Goal: Use online tool/utility: Utilize a website feature to perform a specific function

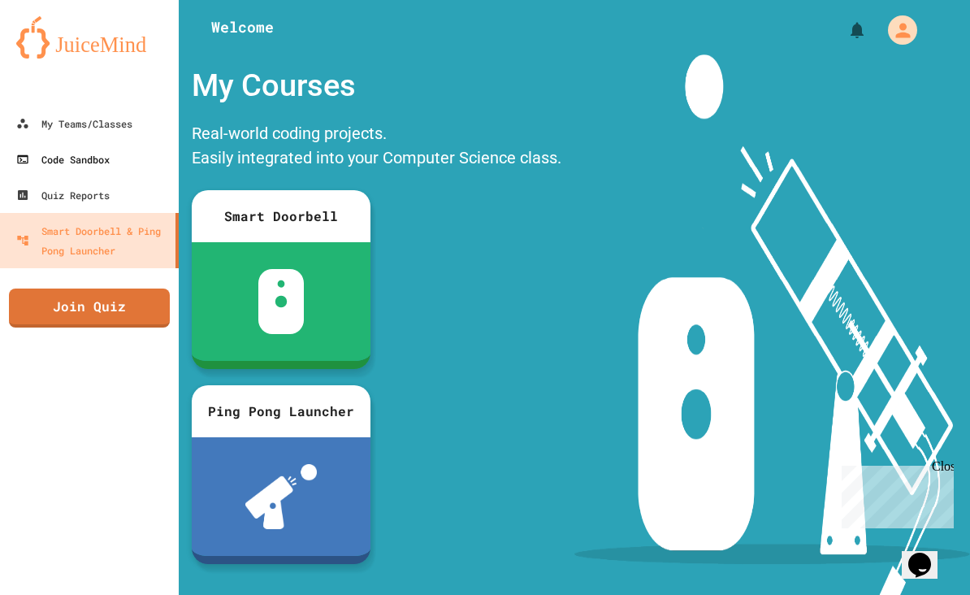
click at [53, 164] on div "Code Sandbox" at bounding box center [62, 158] width 93 height 19
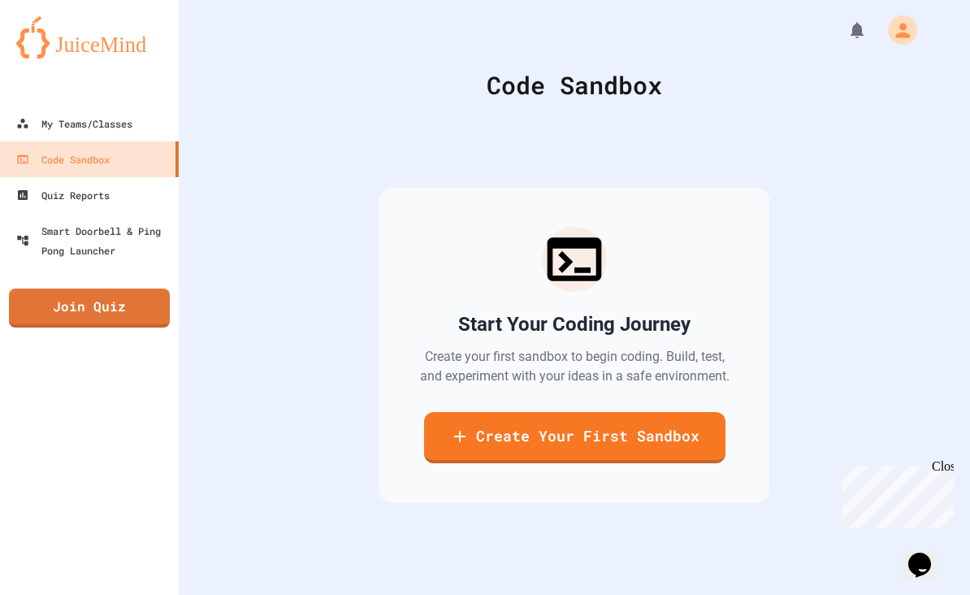
click at [671, 463] on link "Create Your First Sandbox" at bounding box center [574, 437] width 301 height 51
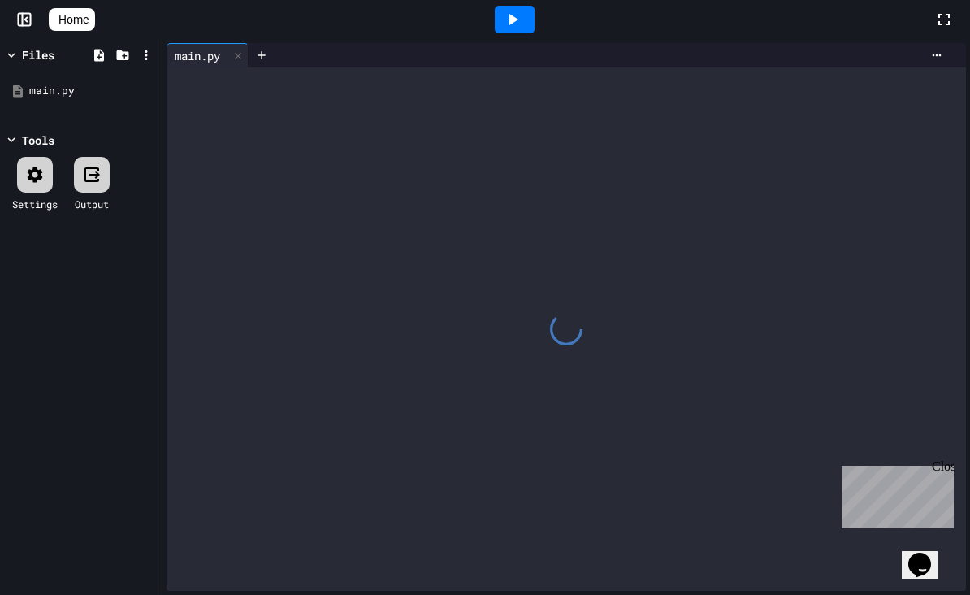
click at [6, 149] on div "Settings Output" at bounding box center [81, 184] width 154 height 71
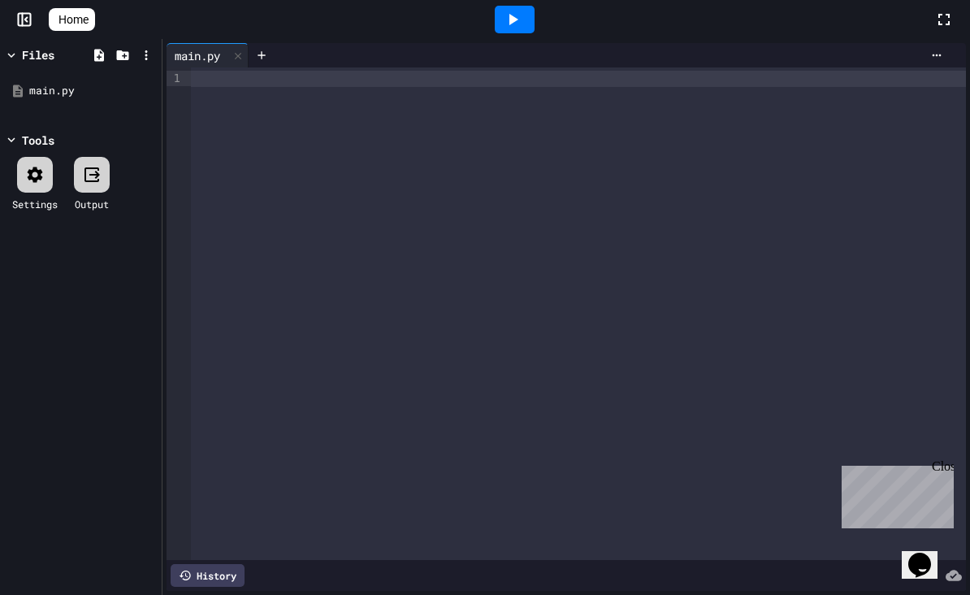
click at [224, 80] on div at bounding box center [578, 79] width 775 height 16
